Goal: Navigation & Orientation: Find specific page/section

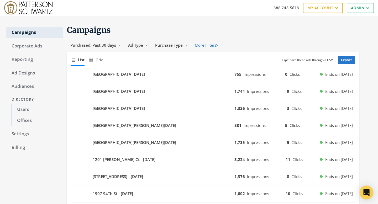
click at [363, 190] on div "Open Intercom Messenger" at bounding box center [366, 193] width 14 height 14
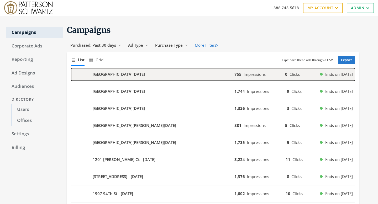
click at [219, 74] on div "[GEOGRAPHIC_DATA][DATE]" at bounding box center [152, 74] width 163 height 13
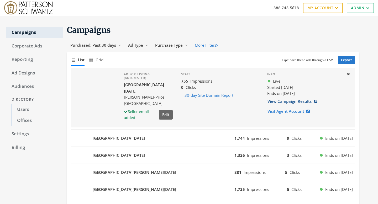
click at [283, 101] on link "View Campaign Results" at bounding box center [293, 102] width 53 height 10
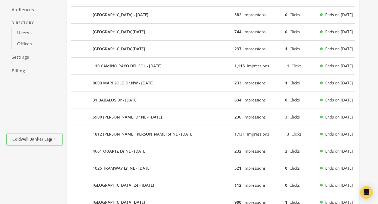
scroll to position [17, 0]
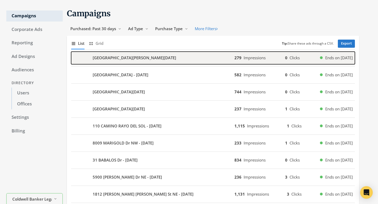
click at [180, 58] on div "6211 BAKER Ave NE - 2025-08-11" at bounding box center [152, 58] width 163 height 13
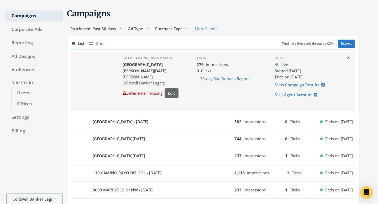
scroll to position [0, 0]
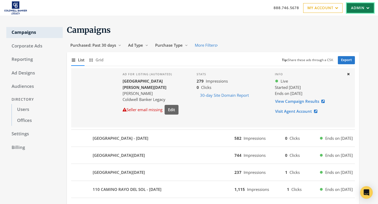
click at [359, 4] on link "Admin" at bounding box center [360, 8] width 27 height 10
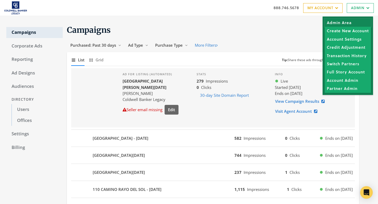
click at [357, 25] on link "Admin Area" at bounding box center [348, 23] width 46 height 8
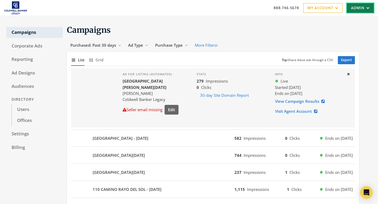
click at [351, 10] on link "Admin" at bounding box center [360, 8] width 27 height 10
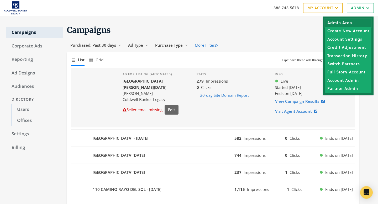
click at [351, 23] on link "Admin Area" at bounding box center [348, 23] width 46 height 8
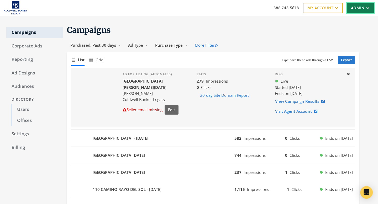
click at [355, 7] on link "Admin" at bounding box center [360, 8] width 27 height 10
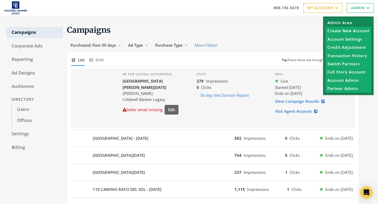
click at [353, 22] on link "Admin Area" at bounding box center [348, 23] width 46 height 8
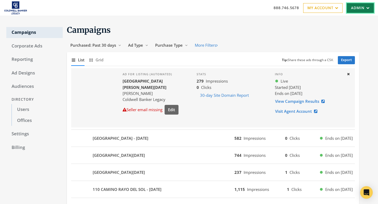
click at [361, 8] on link "Admin" at bounding box center [360, 8] width 27 height 10
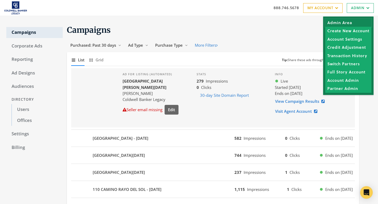
click at [357, 24] on link "Admin Area" at bounding box center [348, 23] width 46 height 8
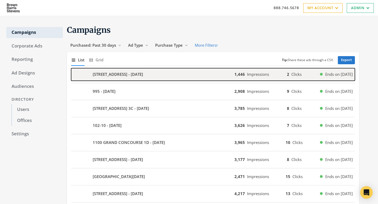
click at [190, 76] on div "[STREET_ADDRESS] - [DATE]" at bounding box center [152, 74] width 163 height 13
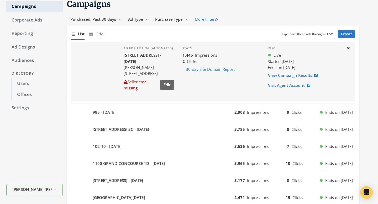
scroll to position [36, 0]
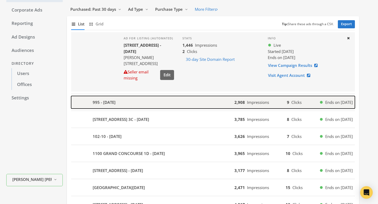
click at [189, 97] on div "995 - [DATE]" at bounding box center [152, 102] width 163 height 13
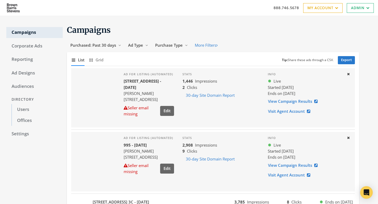
scroll to position [80, 0]
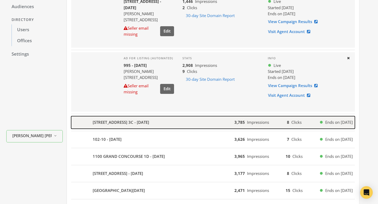
click at [219, 121] on div "3901 Independence Avenue 3C - 2025-08-05" at bounding box center [152, 122] width 163 height 13
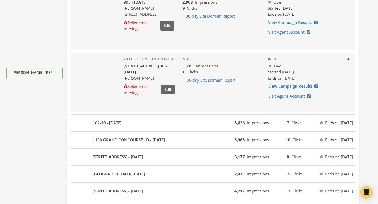
scroll to position [233, 0]
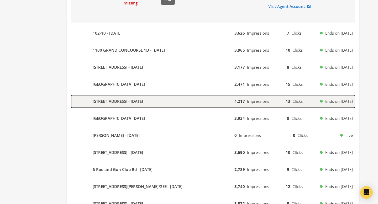
click at [219, 101] on div "100 W 80th Street 6B - 2025-08-05" at bounding box center [152, 101] width 163 height 13
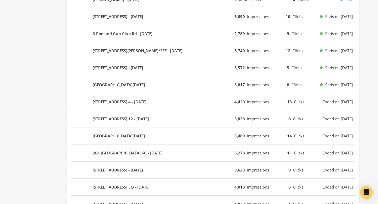
scroll to position [504, 0]
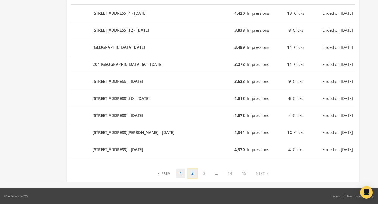
click at [194, 176] on link "2" at bounding box center [192, 173] width 9 height 9
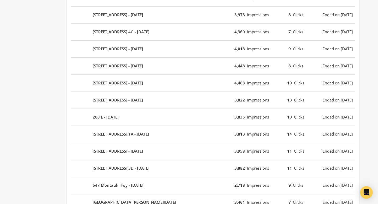
scroll to position [317, 0]
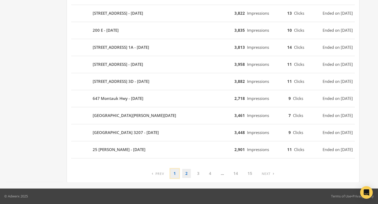
click at [175, 173] on link "1" at bounding box center [174, 173] width 9 height 9
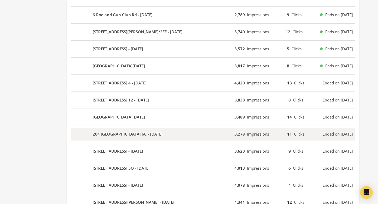
scroll to position [0, 0]
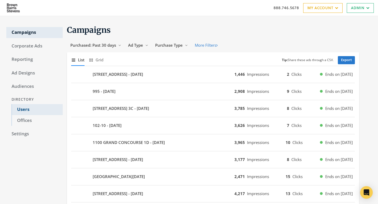
click at [29, 111] on link "Users" at bounding box center [37, 109] width 51 height 11
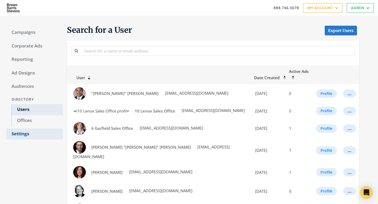
click at [24, 136] on link "Settings" at bounding box center [34, 134] width 56 height 11
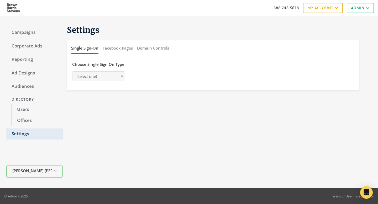
select select "saml"
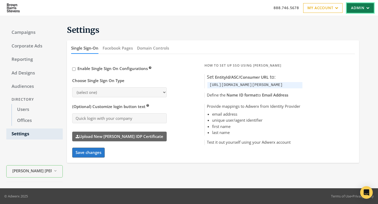
click at [361, 8] on link "Admin" at bounding box center [360, 8] width 27 height 10
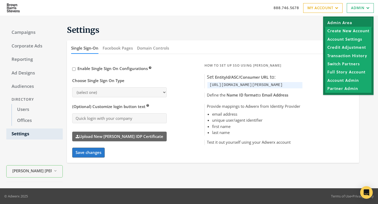
click at [359, 20] on link "Admin Area" at bounding box center [348, 23] width 46 height 8
